Goal: Information Seeking & Learning: Check status

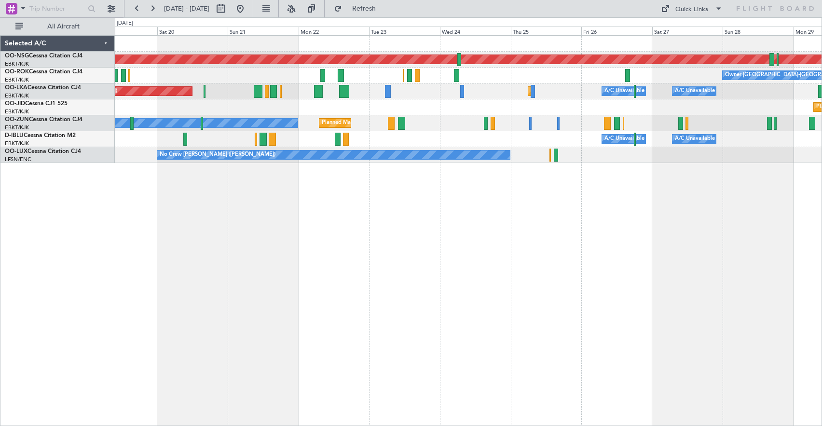
click at [226, 201] on div "Planned Maint [GEOGRAPHIC_DATA] ([GEOGRAPHIC_DATA]) Owner [GEOGRAPHIC_DATA]-[GE…" at bounding box center [468, 230] width 707 height 391
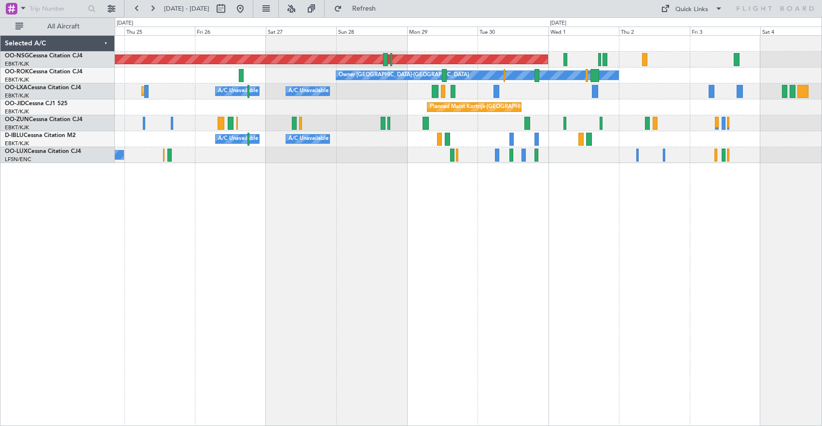
click at [312, 112] on div "Planned Maint Kortrijk-[GEOGRAPHIC_DATA]" at bounding box center [468, 107] width 707 height 16
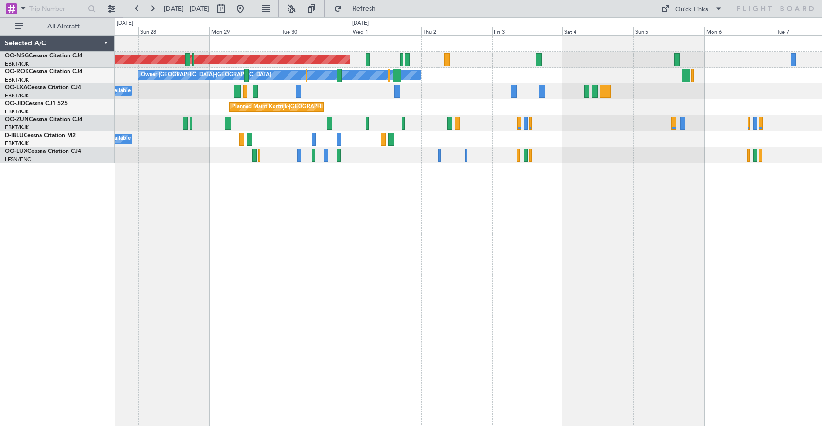
click at [564, 55] on div "Planned Maint [GEOGRAPHIC_DATA] ([GEOGRAPHIC_DATA])" at bounding box center [468, 60] width 707 height 16
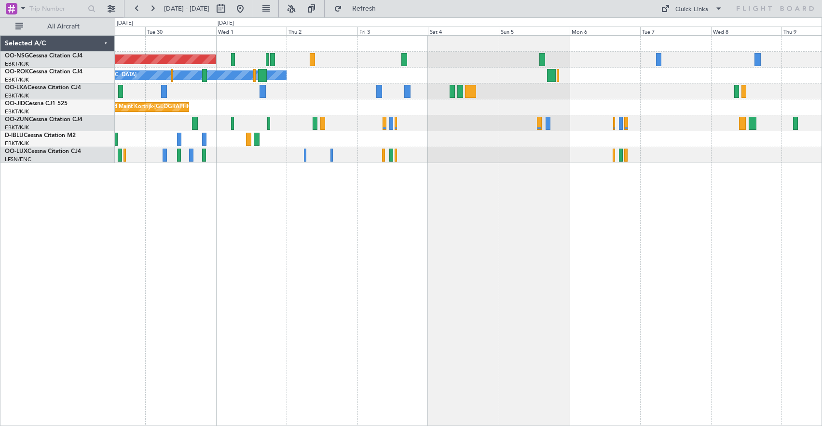
click at [486, 64] on div "Planned Maint [GEOGRAPHIC_DATA] ([GEOGRAPHIC_DATA])" at bounding box center [468, 60] width 707 height 16
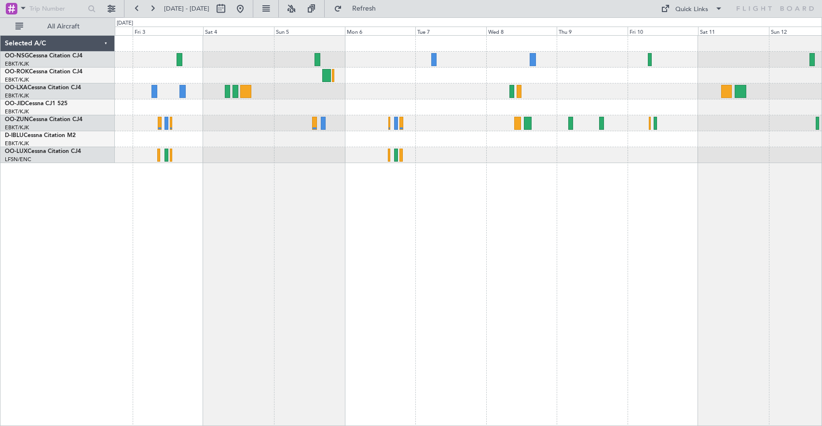
click at [431, 89] on div at bounding box center [468, 91] width 707 height 16
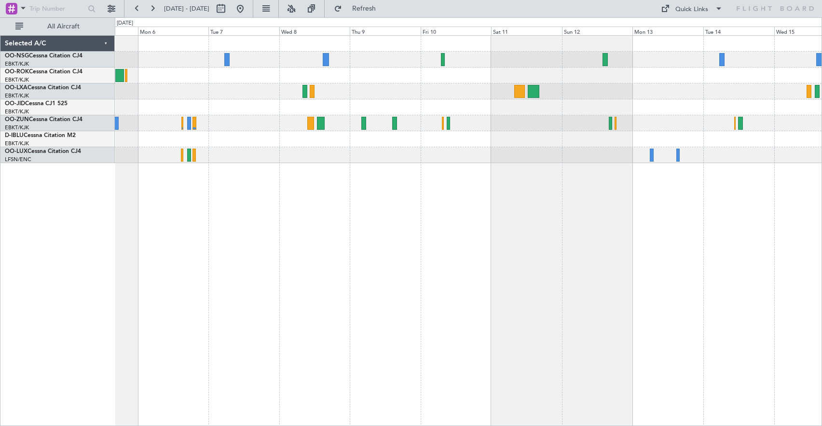
click at [462, 43] on div at bounding box center [468, 44] width 707 height 16
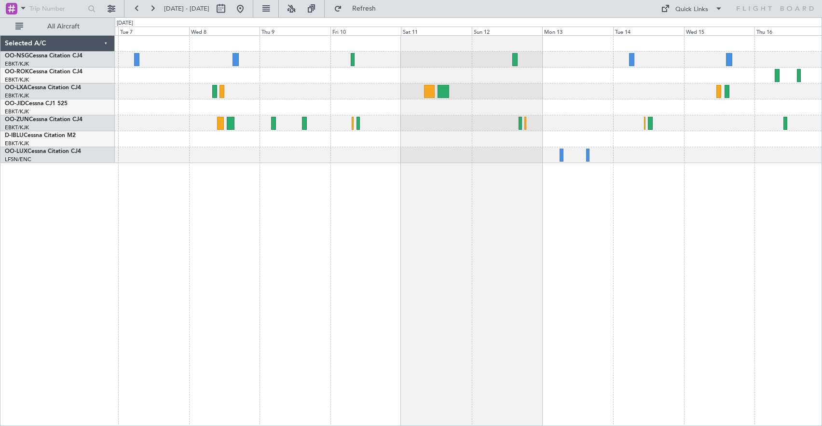
click at [409, 111] on div at bounding box center [468, 107] width 707 height 16
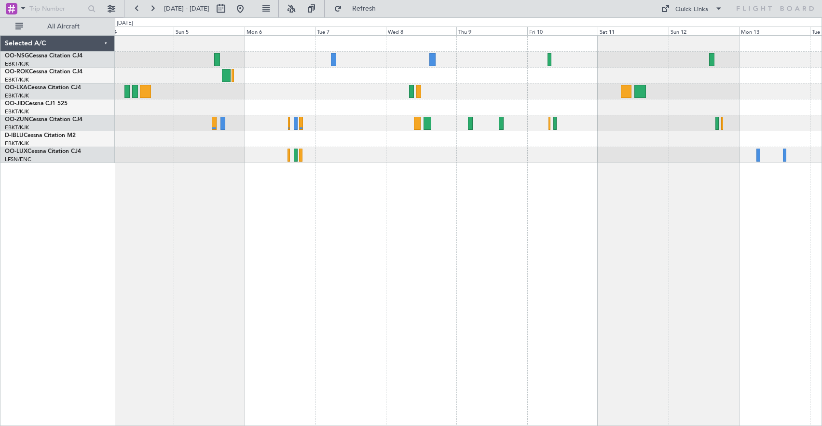
click at [469, 205] on div "Owner [GEOGRAPHIC_DATA]-[GEOGRAPHIC_DATA]" at bounding box center [468, 230] width 707 height 391
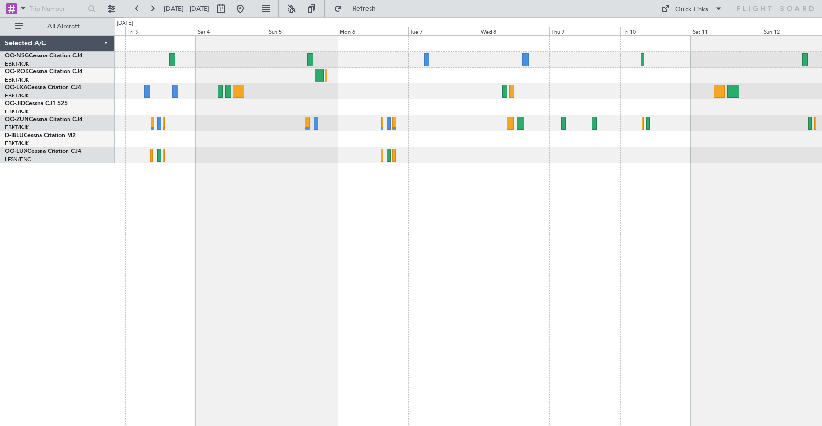
click at [561, 201] on div "Planned Maint [GEOGRAPHIC_DATA] ([GEOGRAPHIC_DATA]) Owner [GEOGRAPHIC_DATA]-[GE…" at bounding box center [468, 230] width 707 height 391
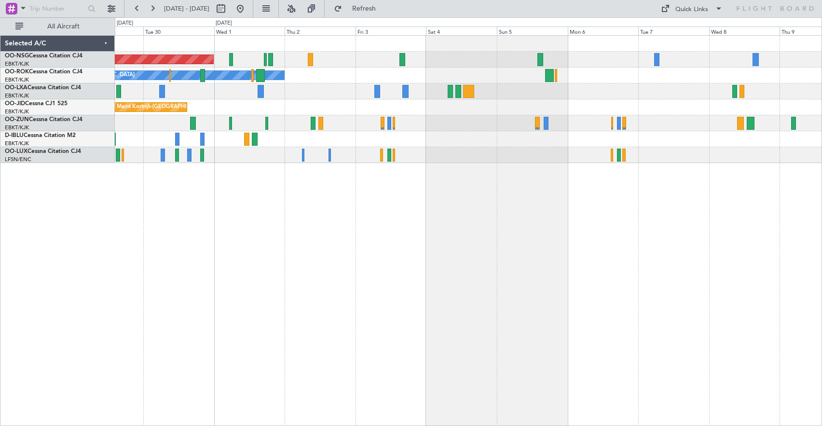
click at [452, 121] on div at bounding box center [468, 123] width 707 height 16
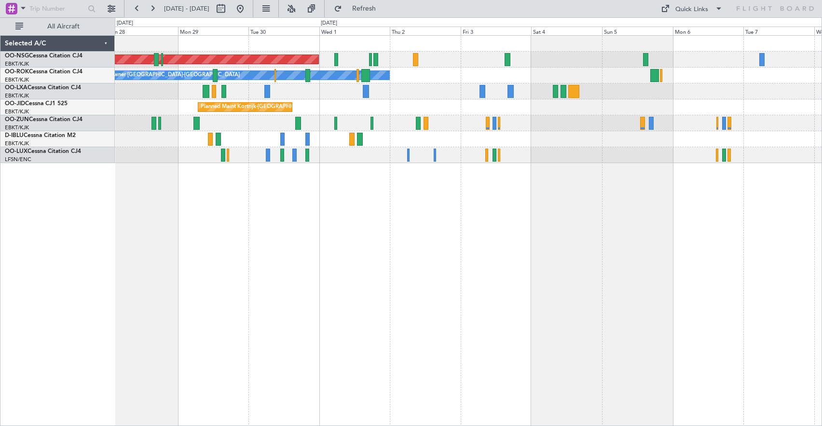
click at [415, 103] on div "Planned Maint [GEOGRAPHIC_DATA] ([GEOGRAPHIC_DATA]) Owner [GEOGRAPHIC_DATA]-[GE…" at bounding box center [468, 99] width 707 height 127
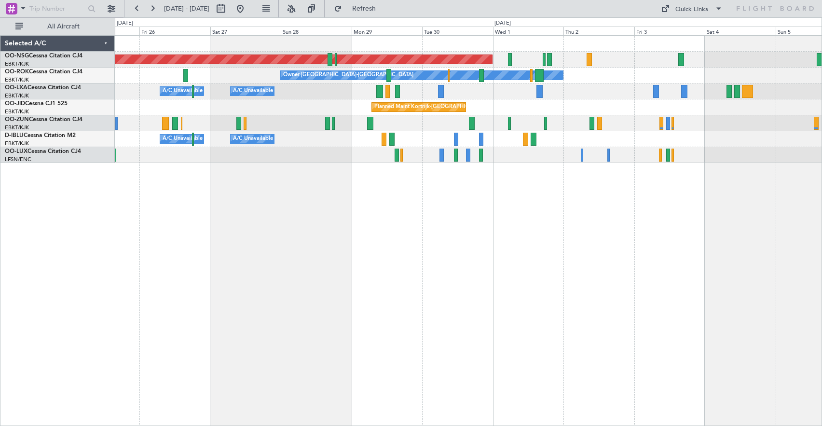
click at [575, 95] on div "A/C Unavailable A/C Unavailable [GEOGRAPHIC_DATA] ([GEOGRAPHIC_DATA] National) …" at bounding box center [468, 91] width 707 height 16
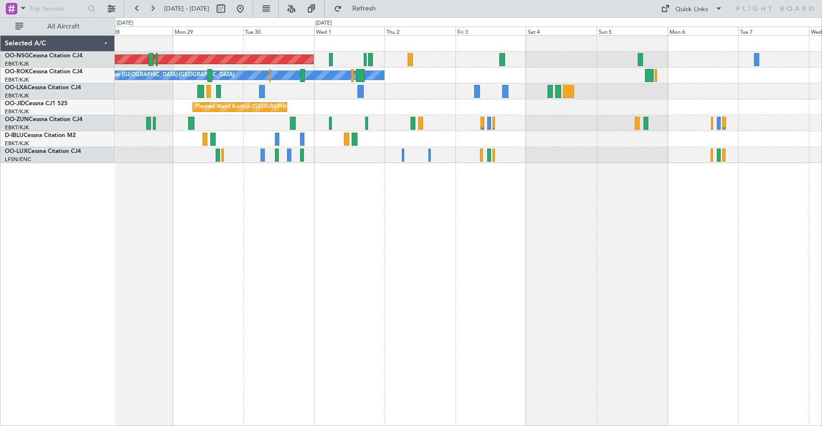
click at [493, 83] on div "Owner [GEOGRAPHIC_DATA]-[GEOGRAPHIC_DATA]" at bounding box center [468, 76] width 707 height 16
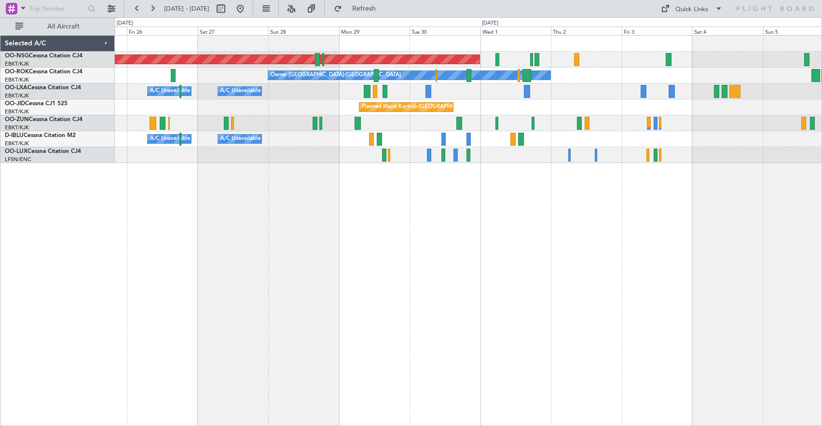
click at [697, 115] on div "Planned Maint Kortrijk-[GEOGRAPHIC_DATA]" at bounding box center [468, 107] width 707 height 16
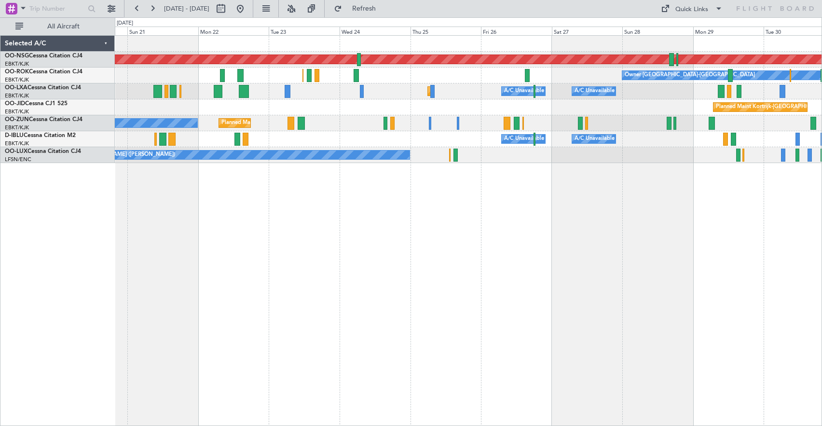
click at [621, 167] on div "Planned Maint [GEOGRAPHIC_DATA] ([GEOGRAPHIC_DATA]) Owner [GEOGRAPHIC_DATA]-[GE…" at bounding box center [468, 230] width 707 height 391
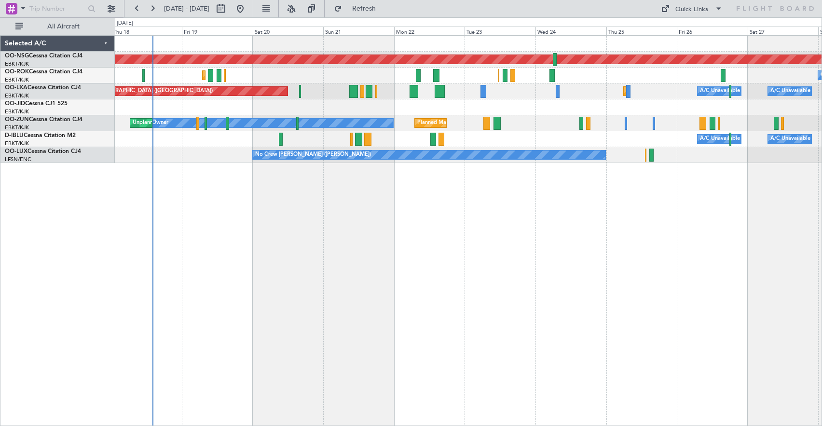
click at [727, 170] on div "Planned Maint [GEOGRAPHIC_DATA] ([GEOGRAPHIC_DATA]) Owner [GEOGRAPHIC_DATA]-[GE…" at bounding box center [468, 230] width 707 height 391
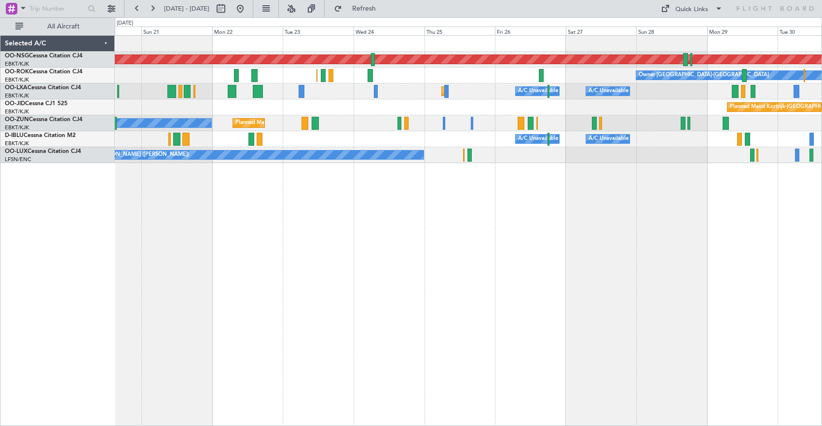
click at [391, 242] on div "Planned Maint [GEOGRAPHIC_DATA] ([GEOGRAPHIC_DATA]) Owner [GEOGRAPHIC_DATA]-[GE…" at bounding box center [468, 230] width 707 height 391
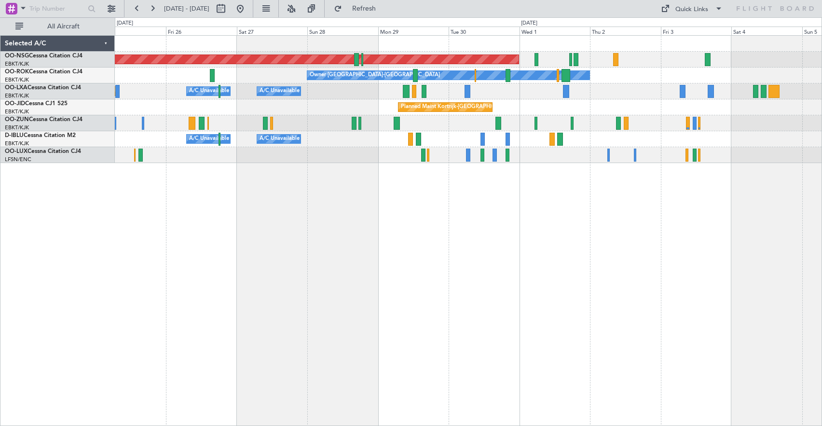
click at [277, 112] on div "Planned Maint Kortrijk-[GEOGRAPHIC_DATA]" at bounding box center [468, 107] width 707 height 16
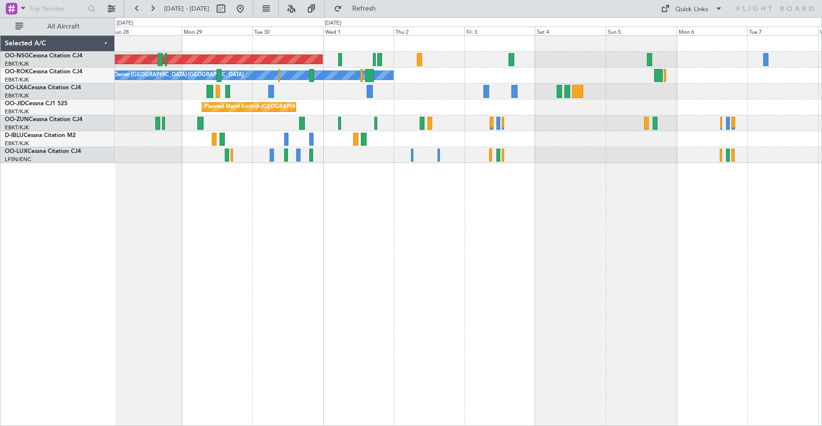
click at [594, 123] on div "Planned Maint [GEOGRAPHIC_DATA] ([GEOGRAPHIC_DATA]) Owner [GEOGRAPHIC_DATA]-[GE…" at bounding box center [468, 99] width 707 height 127
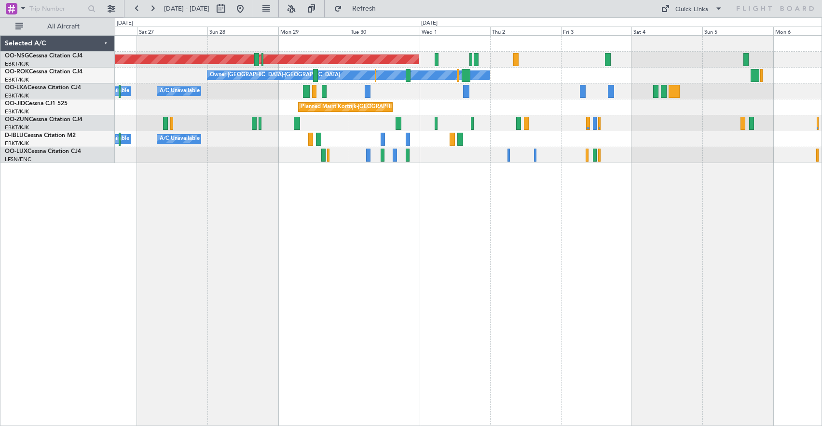
click at [499, 97] on div "A/C Unavailable A/C Unavailable [GEOGRAPHIC_DATA] ([GEOGRAPHIC_DATA] National) …" at bounding box center [468, 91] width 707 height 16
click at [380, 7] on span "Refresh" at bounding box center [364, 8] width 41 height 7
